Goal: Navigation & Orientation: Find specific page/section

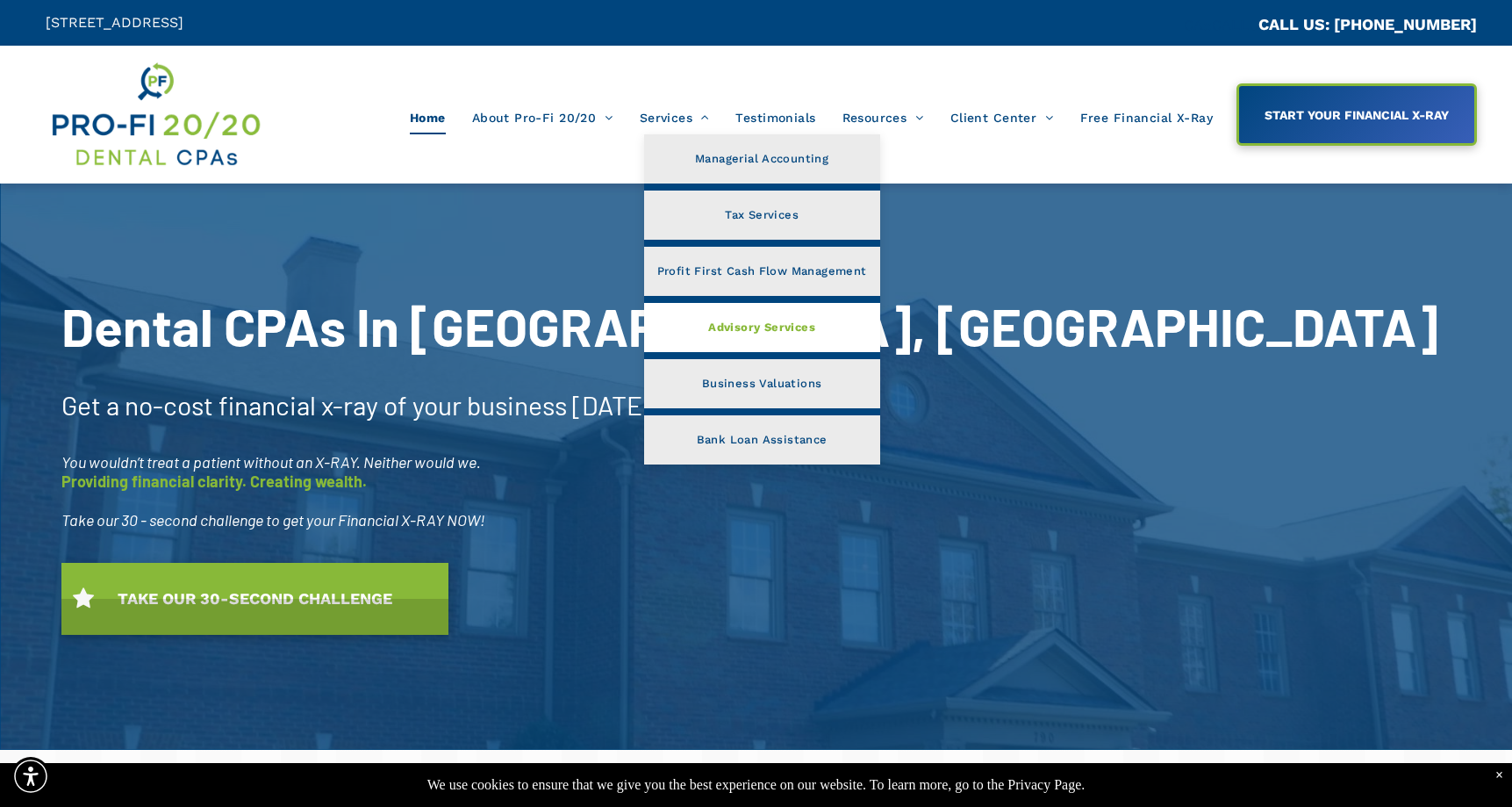
click at [752, 327] on span "Advisory Services" at bounding box center [762, 327] width 107 height 23
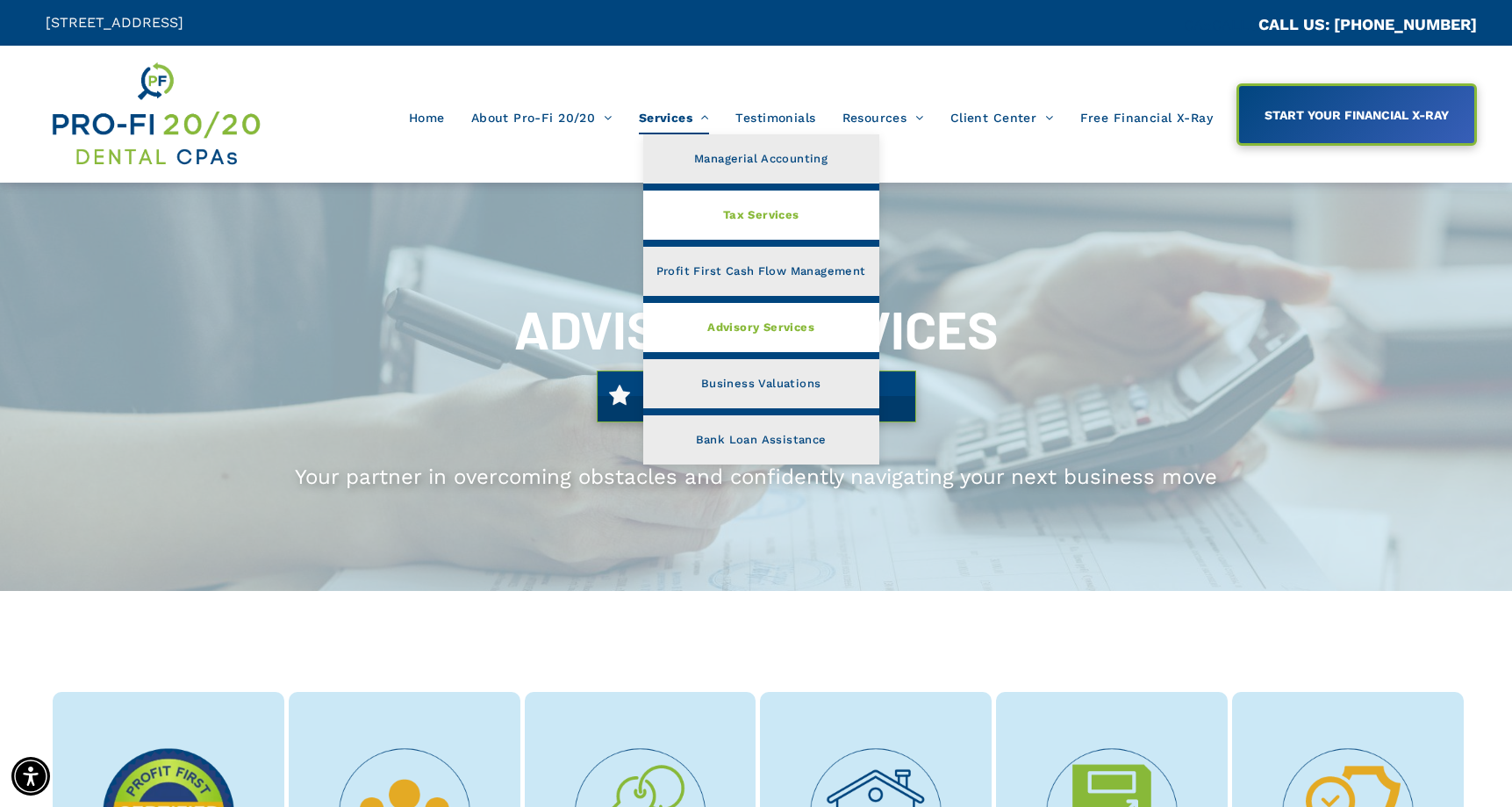
click at [777, 222] on span "Tax Services" at bounding box center [761, 215] width 76 height 23
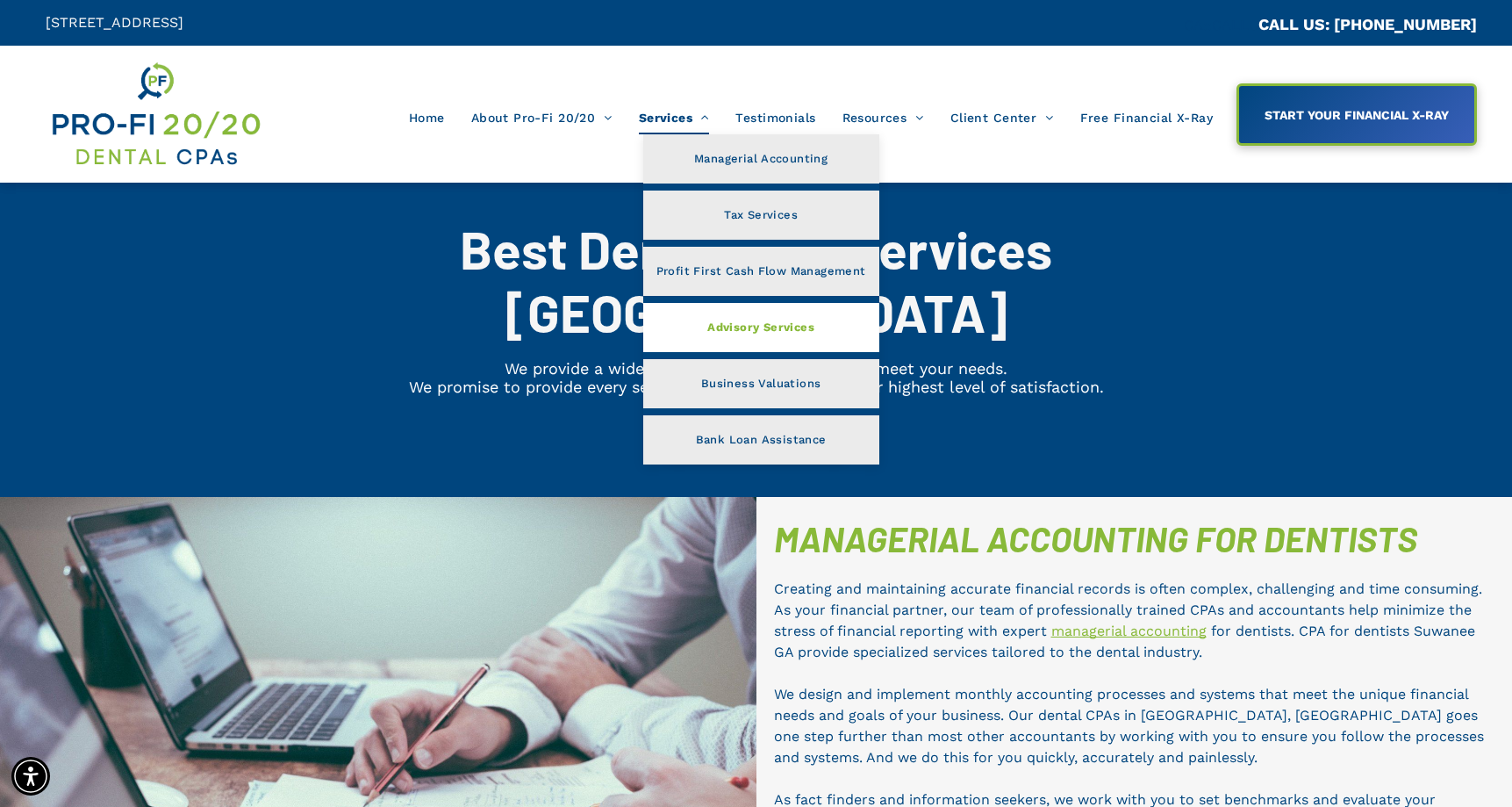
click at [675, 322] on link "Advisory Services" at bounding box center [761, 328] width 236 height 49
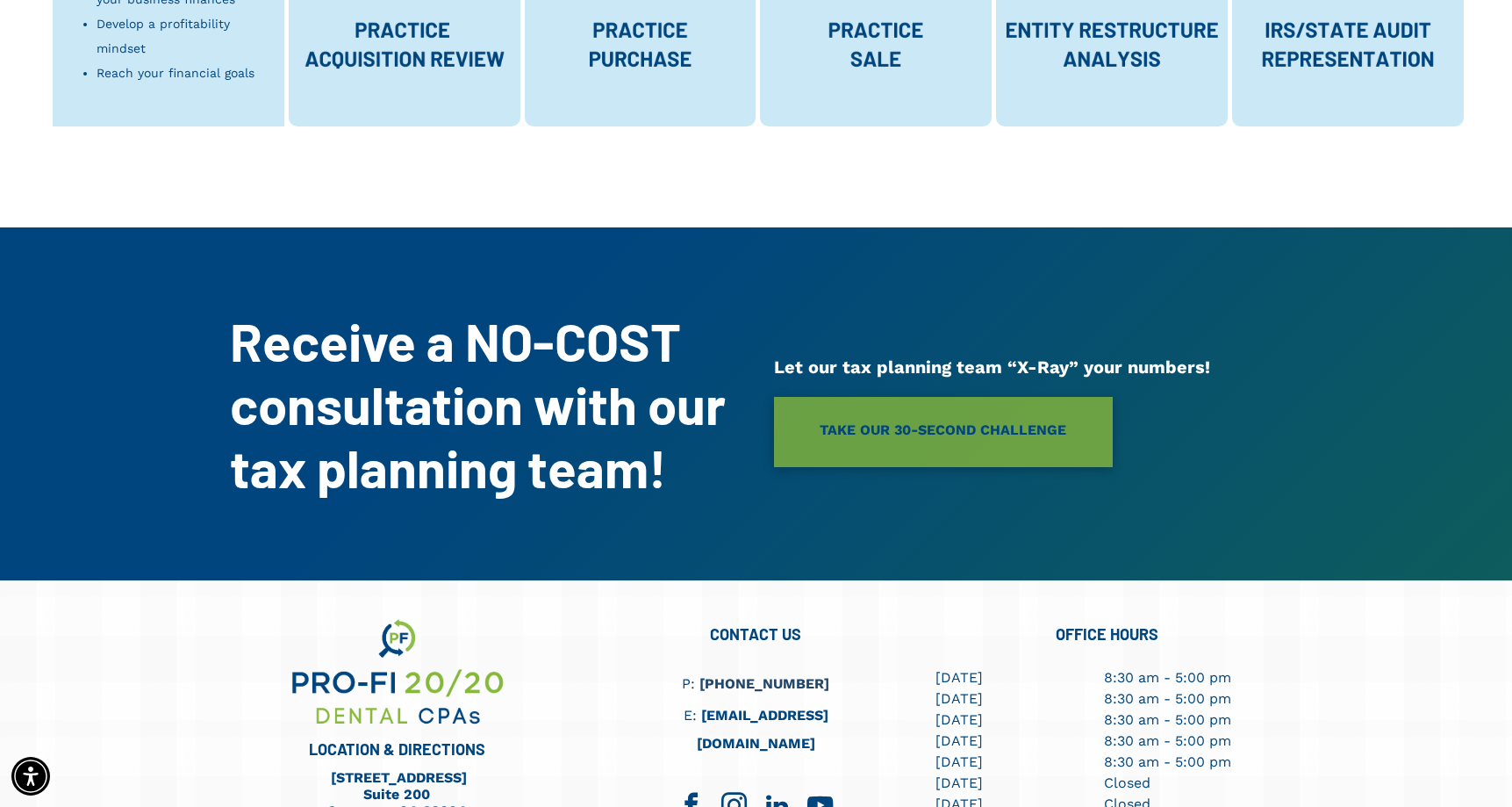
scroll to position [743, 0]
